Goal: Information Seeking & Learning: Learn about a topic

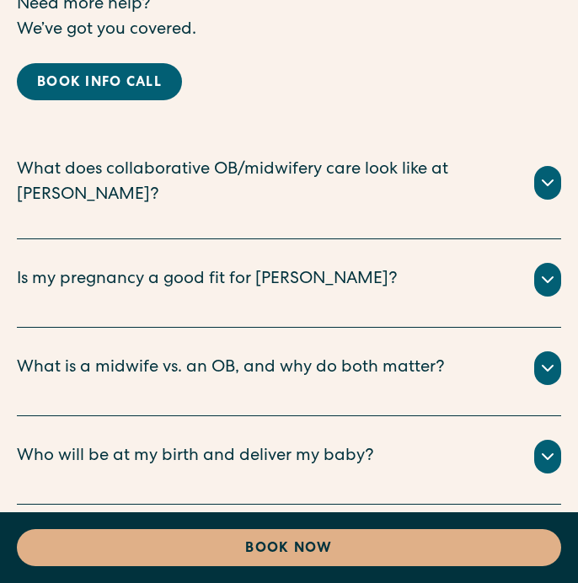
scroll to position [11595, 0]
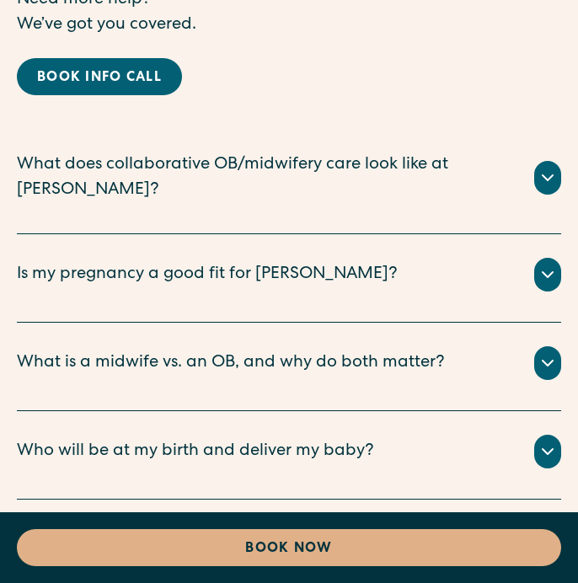
click at [538, 530] on icon at bounding box center [548, 540] width 20 height 20
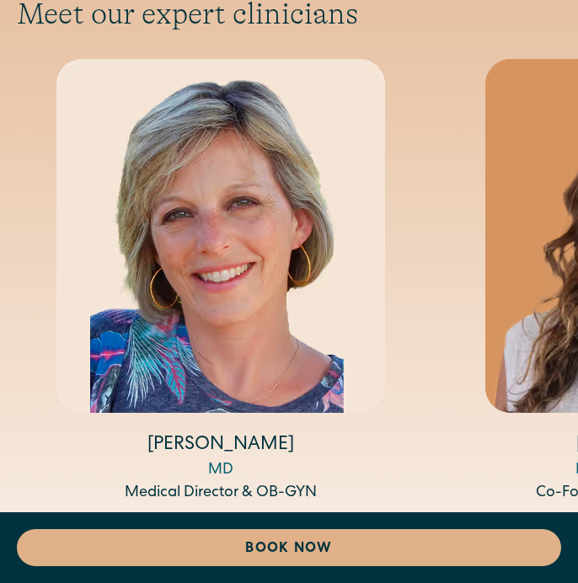
scroll to position [8890, 0]
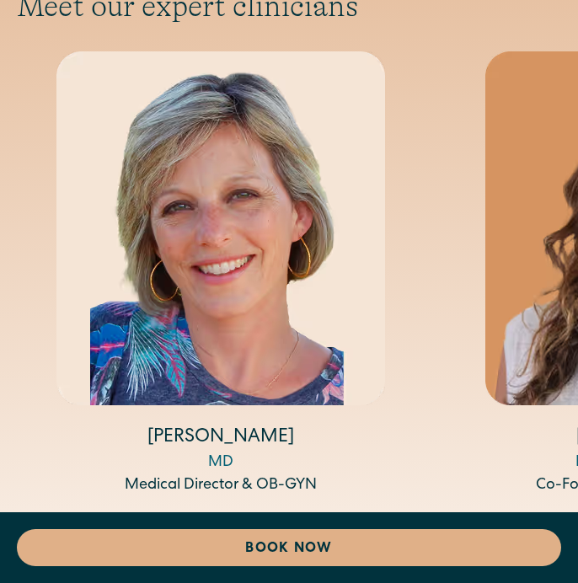
click at [539, 527] on icon "Next slide" at bounding box center [541, 540] width 25 height 26
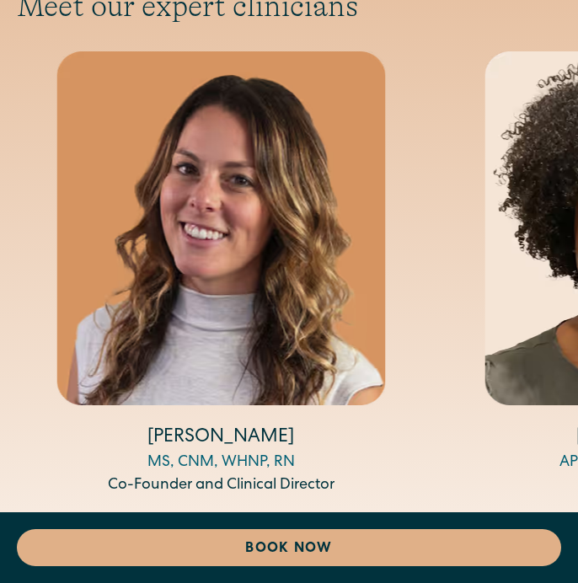
click at [539, 527] on icon "Next slide" at bounding box center [541, 540] width 25 height 26
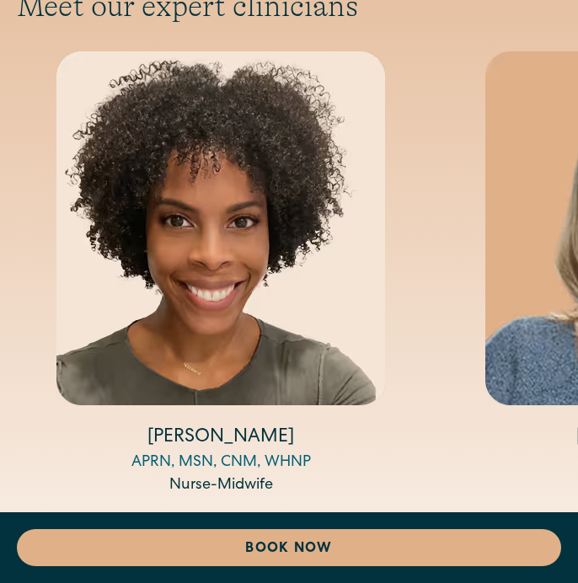
click at [539, 527] on icon "Next slide" at bounding box center [541, 540] width 25 height 26
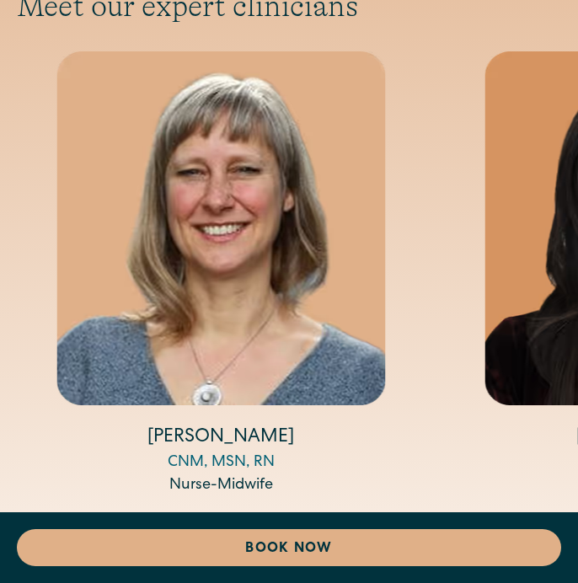
click at [539, 527] on icon "Next slide" at bounding box center [541, 540] width 25 height 26
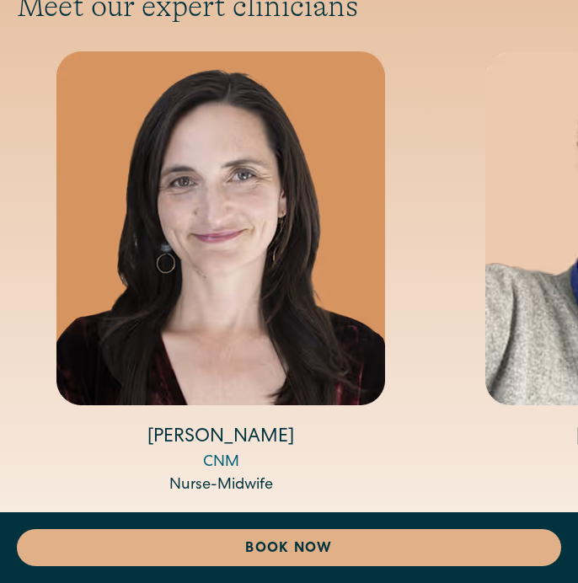
click at [539, 527] on icon "Next slide" at bounding box center [541, 540] width 25 height 26
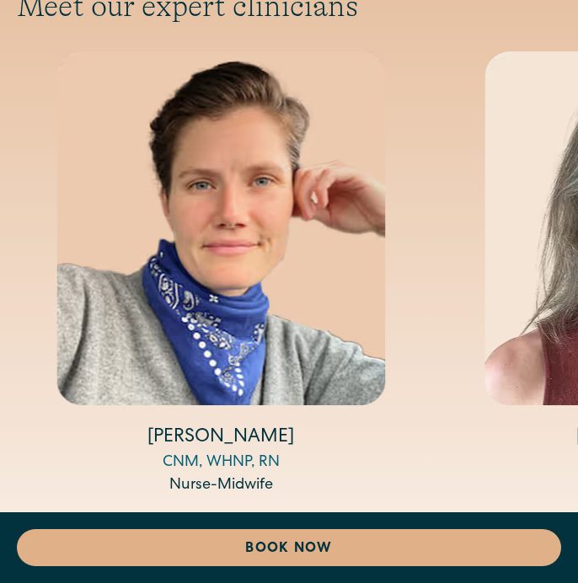
click at [539, 527] on icon "Next slide" at bounding box center [541, 540] width 25 height 26
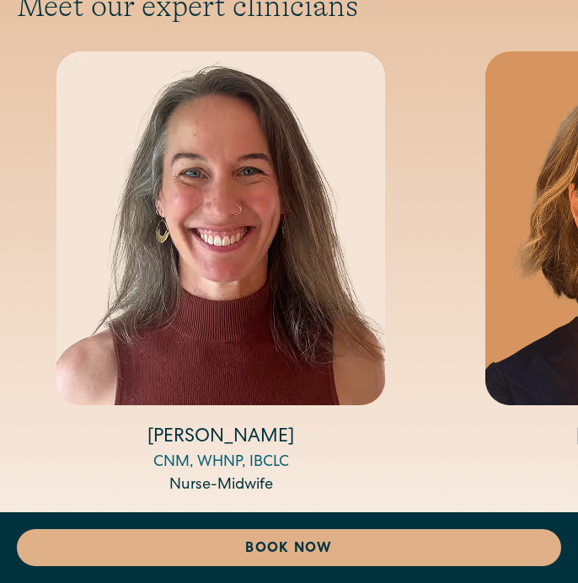
click at [539, 527] on icon "Next slide" at bounding box center [541, 540] width 25 height 26
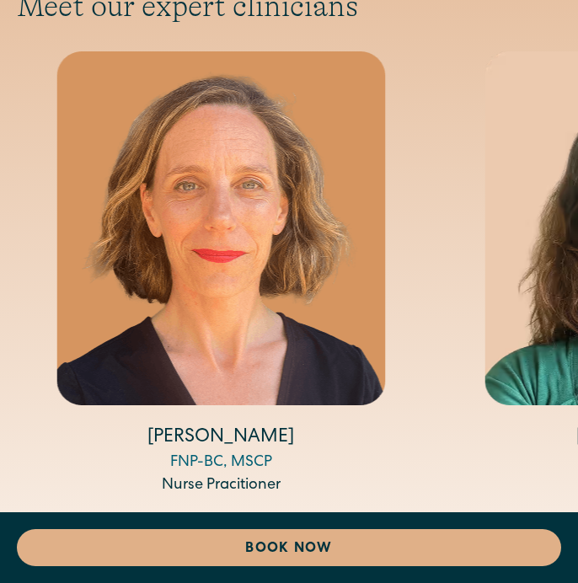
click at [539, 527] on icon "Next slide" at bounding box center [541, 540] width 25 height 26
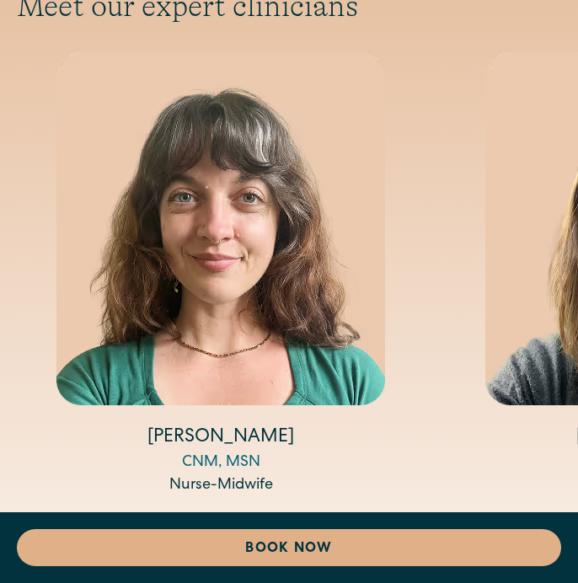
click at [539, 527] on icon "Next slide" at bounding box center [541, 540] width 25 height 26
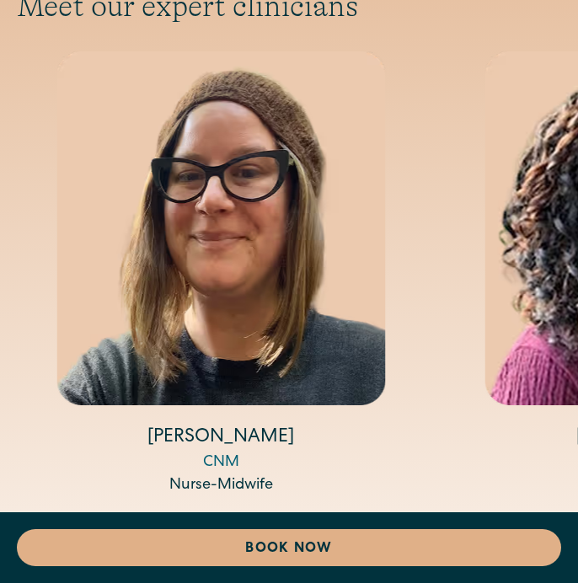
click at [539, 527] on icon "Next slide" at bounding box center [541, 540] width 25 height 26
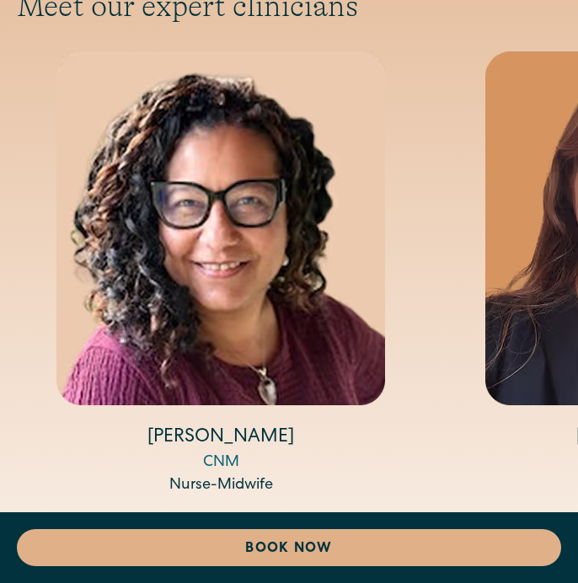
click at [539, 527] on icon "Next slide" at bounding box center [541, 540] width 25 height 26
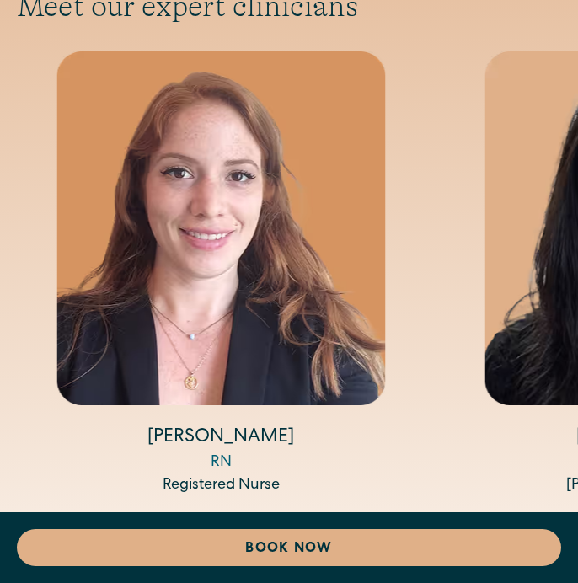
click at [539, 527] on icon "Next slide" at bounding box center [541, 540] width 25 height 26
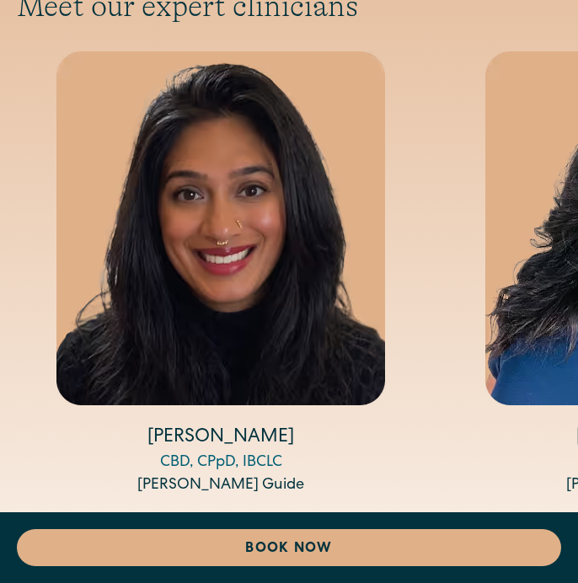
click at [539, 527] on icon "Next slide" at bounding box center [541, 540] width 25 height 26
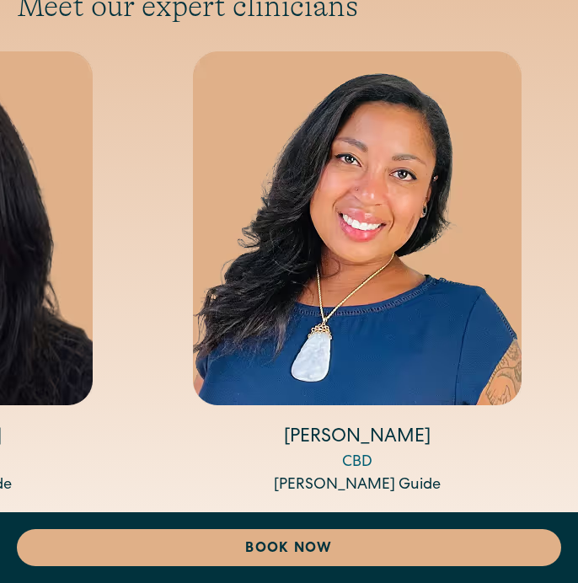
click at [539, 527] on icon "Next slide" at bounding box center [541, 540] width 25 height 26
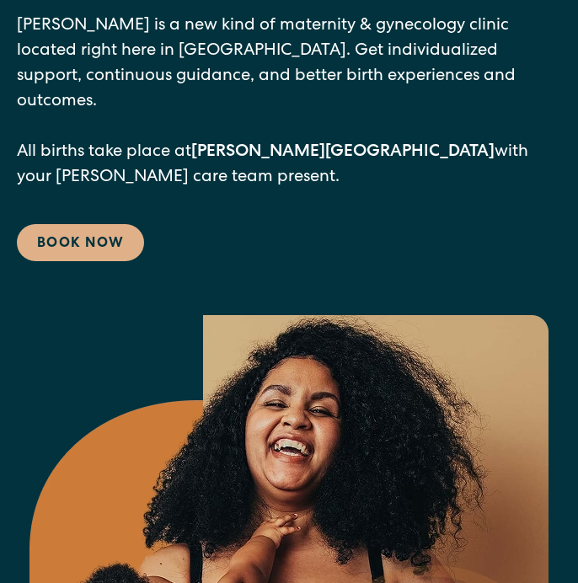
scroll to position [0, 0]
